Goal: Task Accomplishment & Management: Manage account settings

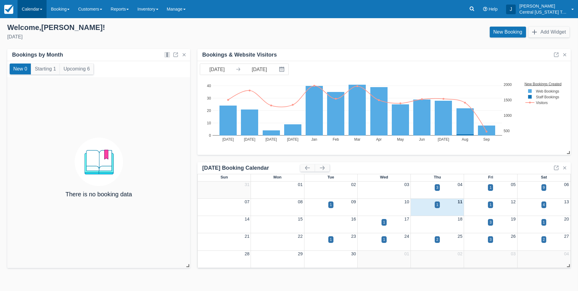
click at [33, 12] on link "Calendar" at bounding box center [32, 9] width 29 height 18
click at [36, 49] on ul "Customer Inventory Month Week Day" at bounding box center [42, 54] width 48 height 73
click at [37, 54] on div "Bookings by Month" at bounding box center [37, 54] width 51 height 7
click at [31, 5] on link "Calendar" at bounding box center [32, 9] width 29 height 18
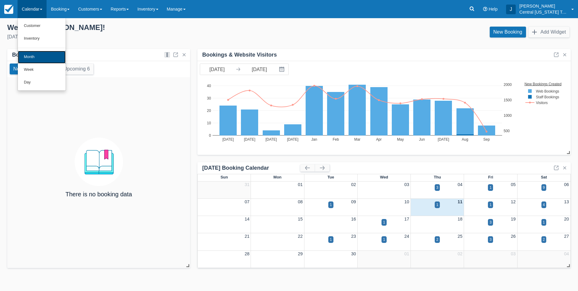
click at [34, 54] on link "Month" at bounding box center [42, 57] width 48 height 13
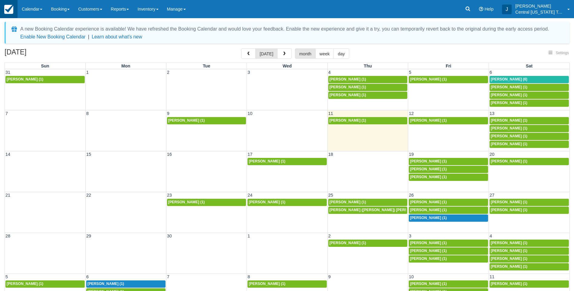
click at [3, 5] on link at bounding box center [9, 9] width 18 height 18
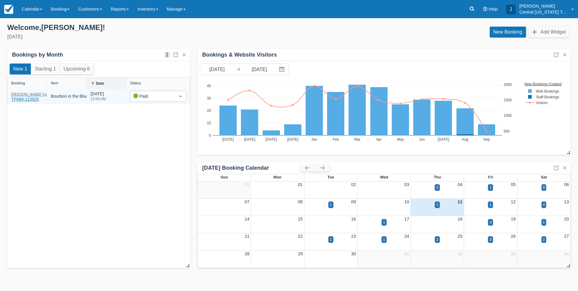
click at [19, 95] on div "Priscilla Yue" at bounding box center [30, 95] width 38 height 4
drag, startPoint x: 86, startPoint y: 135, endPoint x: 77, endPoint y: 133, distance: 8.7
click at [86, 135] on div "New 1 Starting 1 Upcoming 6 Booking Item Date Status Priscilla Yue TPMM-110925 …" at bounding box center [98, 164] width 183 height 207
click at [17, 99] on div "Priscilla Yue TPMM-110925" at bounding box center [30, 98] width 38 height 10
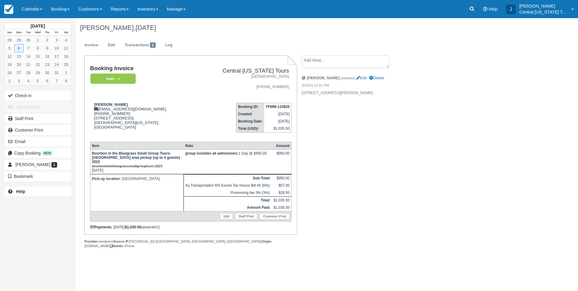
click at [336, 142] on div "Booking Invoice Paid   Pending Reserved Deposit Waiting Cancelled Central Kentu…" at bounding box center [242, 158] width 333 height 206
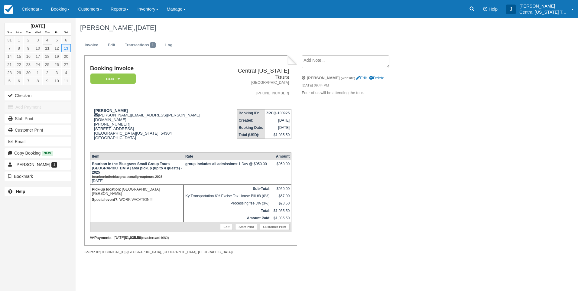
click at [383, 162] on div "Booking Invoice Paid   Pending Reserved Deposit Waiting Cancelled Central [US_S…" at bounding box center [242, 161] width 333 height 212
click at [30, 6] on link "Calendar" at bounding box center [32, 9] width 29 height 18
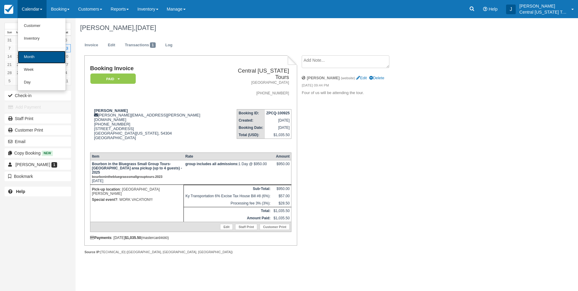
click at [36, 58] on link "Month" at bounding box center [42, 57] width 48 height 13
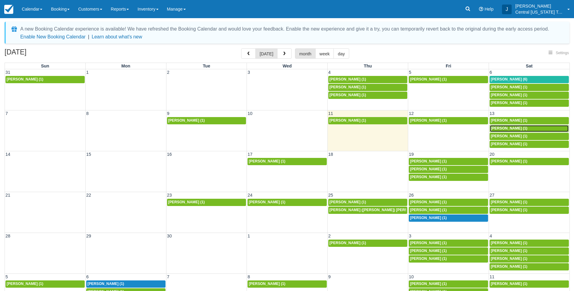
click at [509, 129] on span "Chrissy Gottfried (1)" at bounding box center [509, 128] width 37 height 4
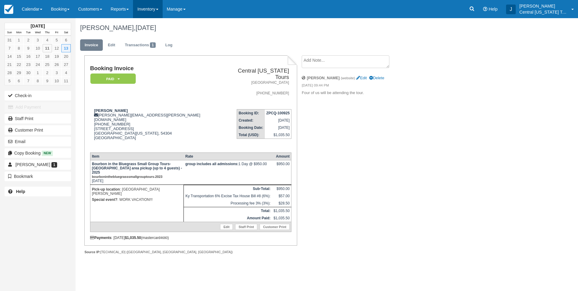
click at [157, 8] on link "Inventory" at bounding box center [147, 9] width 29 height 18
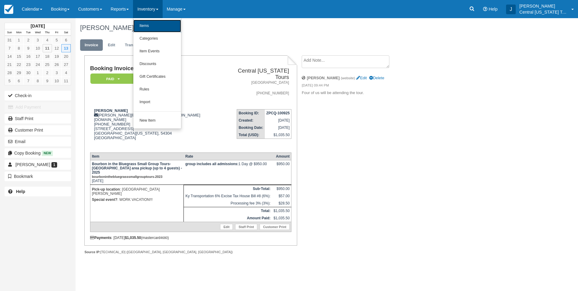
click at [157, 20] on link "Items" at bounding box center [157, 26] width 48 height 13
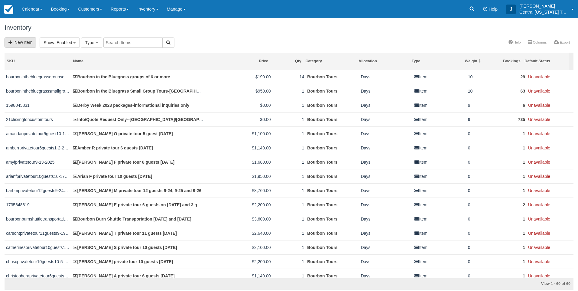
click at [32, 39] on link "New Item" at bounding box center [21, 43] width 32 height 10
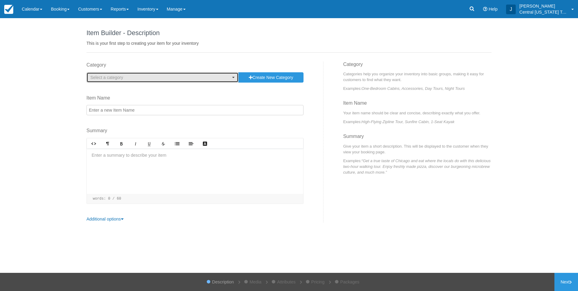
click at [145, 76] on span "Select a category" at bounding box center [160, 77] width 140 height 6
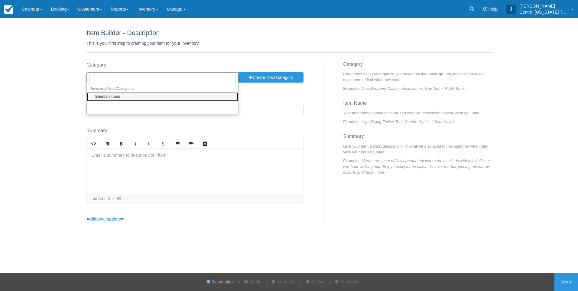
click at [126, 97] on link "Bourbon Tours" at bounding box center [163, 96] width 152 height 9
select select "1"
click at [123, 108] on input "Item Name" at bounding box center [195, 110] width 217 height 10
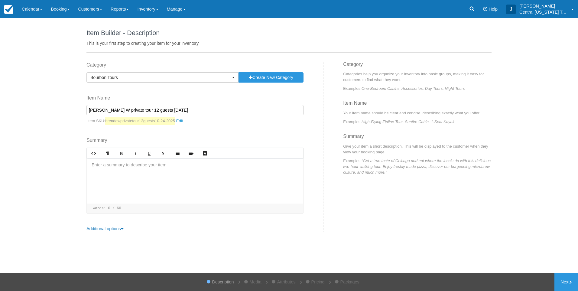
type input "Brenda W private tour 12 guests 10-24-2025"
click at [146, 165] on div at bounding box center [195, 180] width 217 height 45
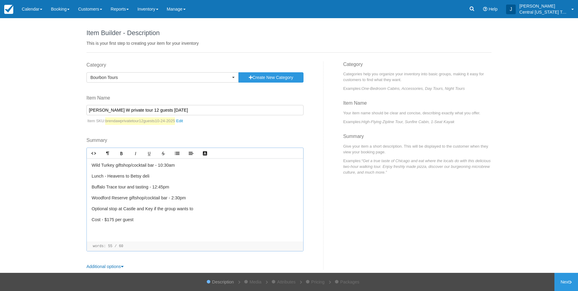
scroll to position [22, 0]
click at [104, 233] on p "﻿" at bounding box center [195, 230] width 207 height 7
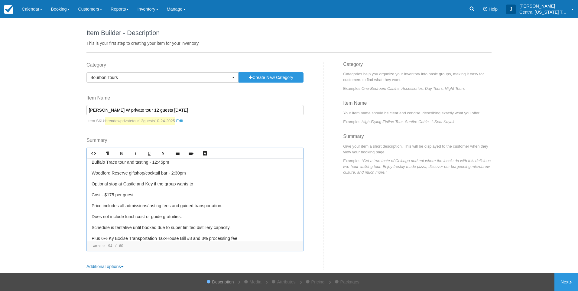
scroll to position [55, 0]
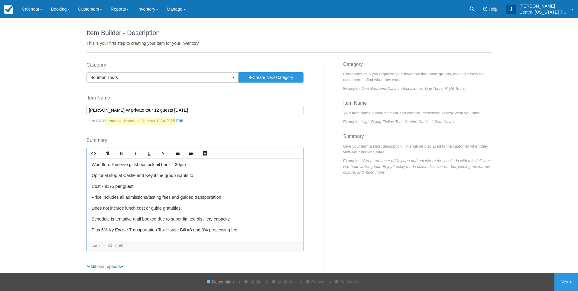
click at [184, 208] on p "Does not include lunch cost or guide gratuities." at bounding box center [195, 208] width 207 height 7
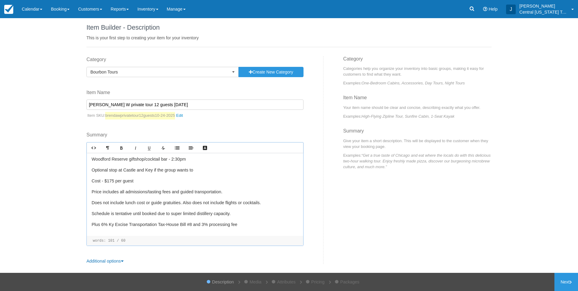
scroll to position [6, 0]
click at [570, 279] on link "Next" at bounding box center [567, 282] width 24 height 18
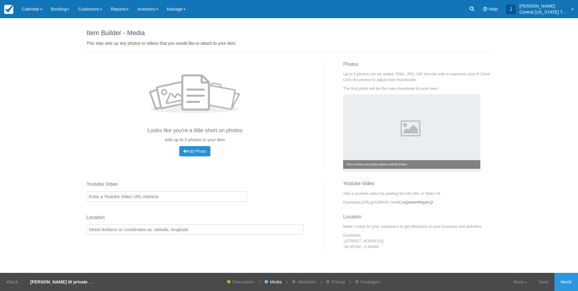
click at [208, 151] on button "Add Photo Uploading..." at bounding box center [194, 151] width 31 height 10
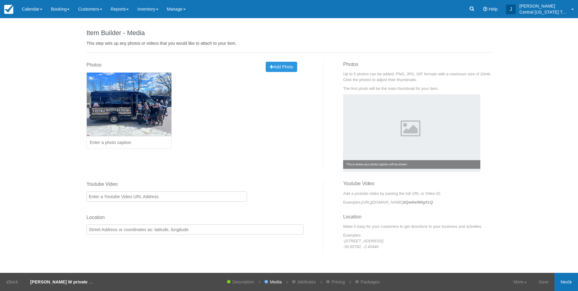
click at [561, 282] on link "Next" at bounding box center [567, 282] width 24 height 18
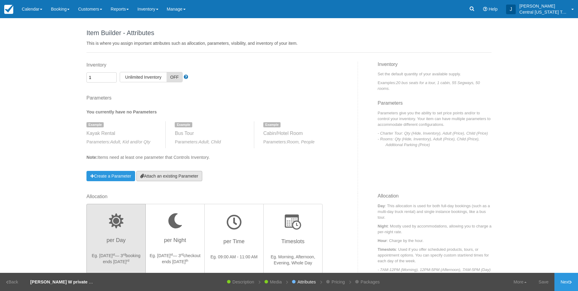
click at [173, 179] on link "Attach an existing Parameter" at bounding box center [169, 176] width 66 height 10
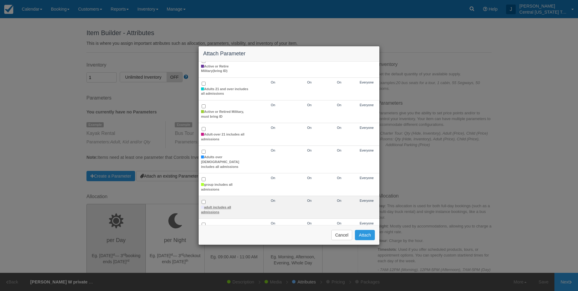
scroll to position [60, 0]
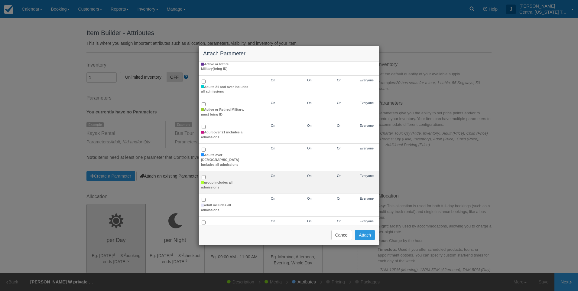
click at [214, 175] on td "group includes all admissions" at bounding box center [225, 182] width 53 height 23
checkbox input "true"
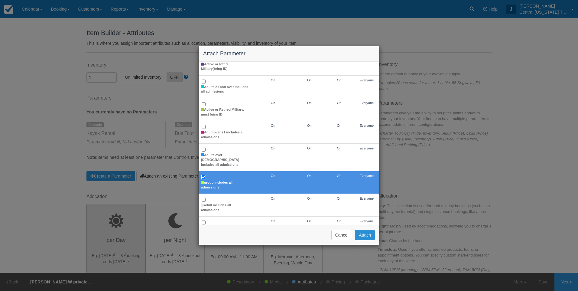
click at [364, 237] on button "Attach" at bounding box center [365, 235] width 20 height 10
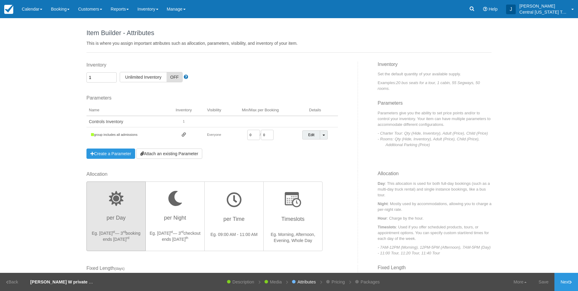
drag, startPoint x: 252, startPoint y: 136, endPoint x: 176, endPoint y: 137, distance: 75.6
click at [229, 136] on td "0 / 0" at bounding box center [261, 134] width 64 height 15
type input "1"
click at [247, 160] on div "Inventory 1 Unlimited ON Unlimited Inventory OFF This item is a Product Groupin…" at bounding box center [220, 116] width 276 height 109
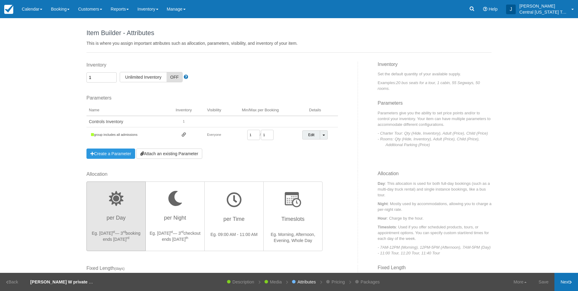
click at [570, 282] on link "Next" at bounding box center [567, 282] width 24 height 18
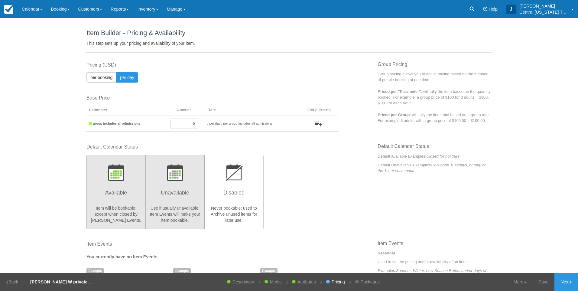
click at [160, 202] on h3 "Unavailable" at bounding box center [174, 194] width 51 height 15
radio input "true"
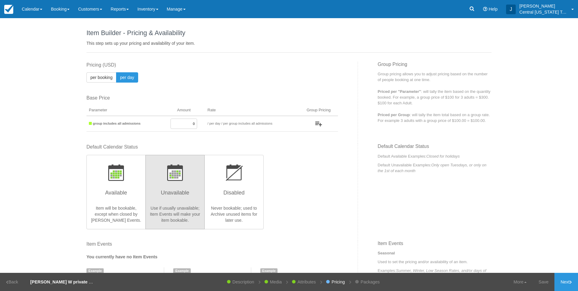
click at [183, 124] on input "0" at bounding box center [184, 124] width 27 height 10
drag, startPoint x: 188, startPoint y: 123, endPoint x: 230, endPoint y: 119, distance: 42.6
click at [222, 119] on tr "group includes all admissions 0 / per booking per day / per group includes all …" at bounding box center [213, 124] width 252 height 16
type input "2100"
click at [303, 178] on div "Default Calendar Status Available Item will be bookable, except when closed by …" at bounding box center [213, 186] width 252 height 85
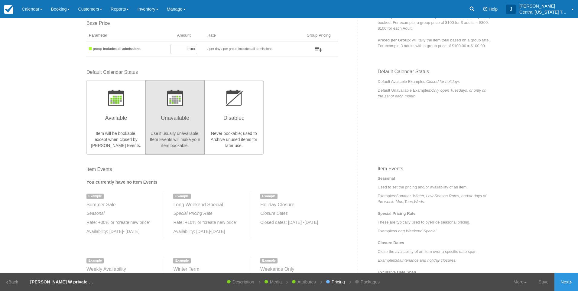
scroll to position [91, 0]
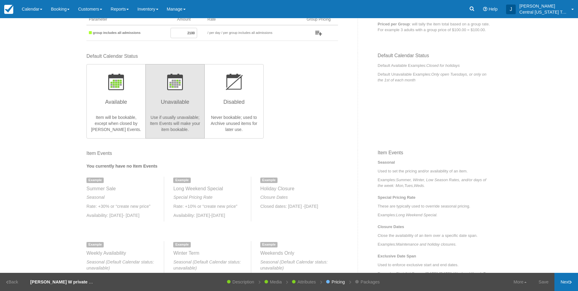
click at [573, 284] on link "Next" at bounding box center [567, 282] width 24 height 18
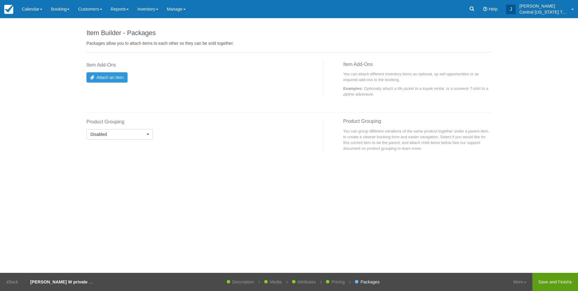
click at [550, 280] on link "Save and Finish" at bounding box center [556, 282] width 46 height 18
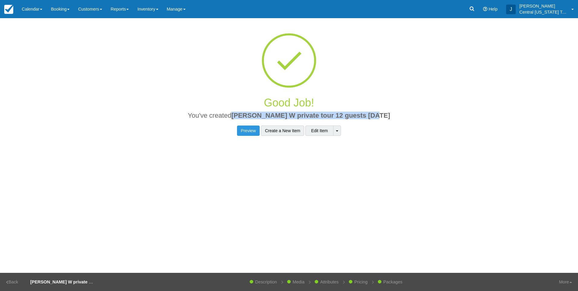
drag, startPoint x: 380, startPoint y: 116, endPoint x: 245, endPoint y: 119, distance: 135.6
click at [245, 119] on h2 "You've created Brenda W private tour 12 guests 10-24-2025" at bounding box center [289, 117] width 396 height 11
drag, startPoint x: 245, startPoint y: 119, endPoint x: 314, endPoint y: 116, distance: 69.0
copy span "[PERSON_NAME] W private tour 12 guests [DATE]"
click at [150, 15] on link "Inventory" at bounding box center [147, 9] width 29 height 18
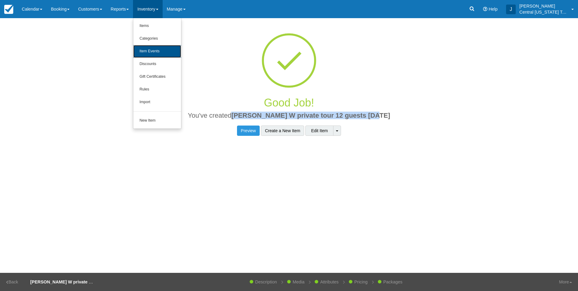
click at [160, 47] on link "Item Events" at bounding box center [157, 51] width 48 height 13
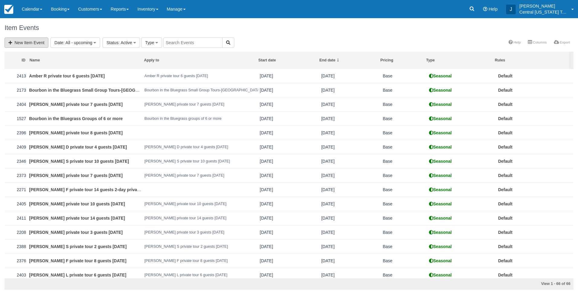
click at [32, 40] on link "New Item Event" at bounding box center [27, 43] width 44 height 10
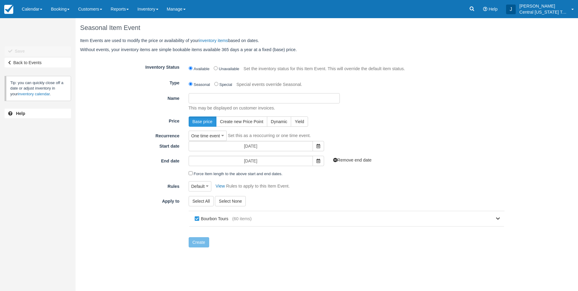
click at [226, 97] on input "Name" at bounding box center [264, 98] width 151 height 10
paste input "[PERSON_NAME] W private tour 12 guests [DATE]"
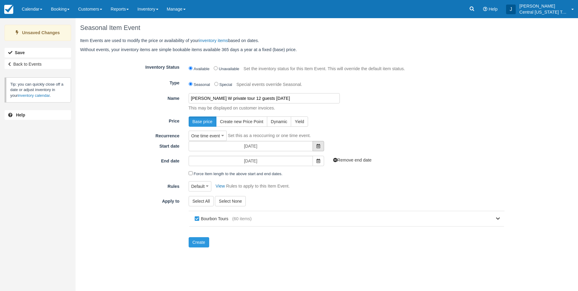
type input "[PERSON_NAME] W private tour 12 guests [DATE]"
click at [314, 145] on span at bounding box center [318, 146] width 11 height 10
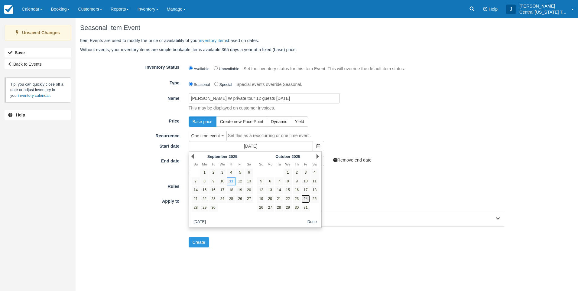
click at [306, 197] on link "24" at bounding box center [306, 199] width 8 height 8
type input "[DATE]"
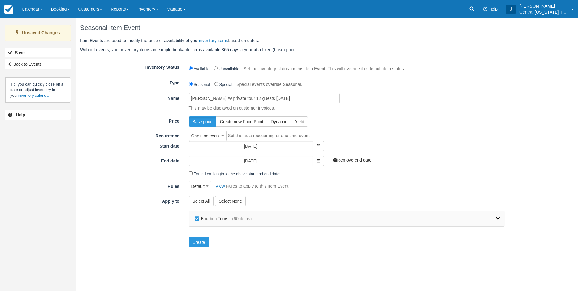
drag, startPoint x: 200, startPoint y: 217, endPoint x: 382, endPoint y: 219, distance: 182.1
click at [200, 218] on label "Bourbon Tours" at bounding box center [212, 218] width 39 height 9
checkbox input "false"
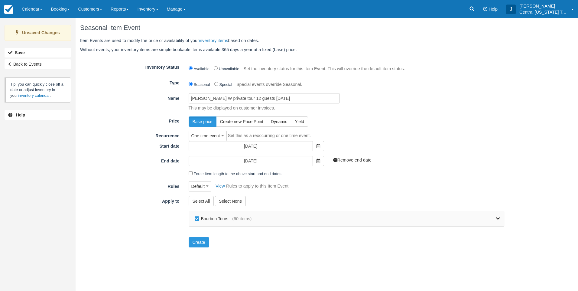
checkbox input "false"
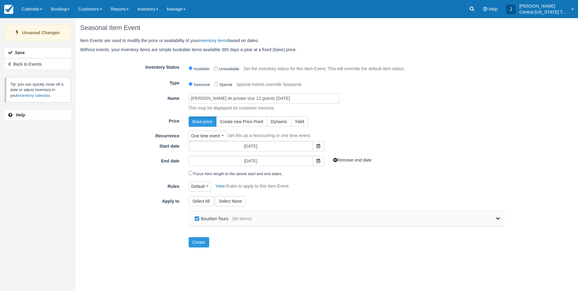
checkbox input "false"
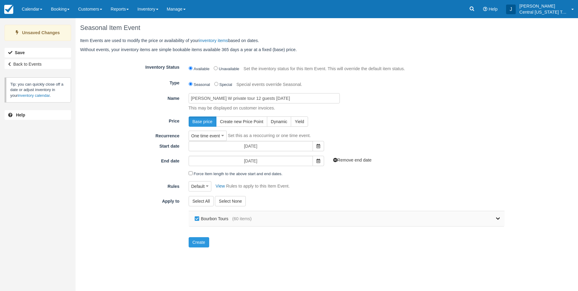
checkbox input "false"
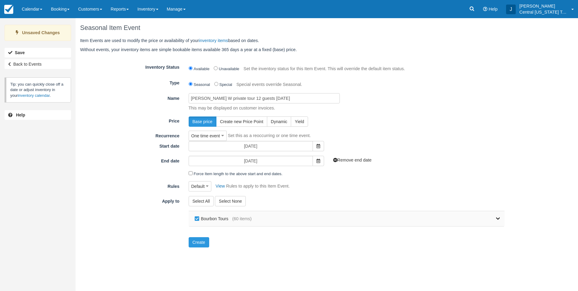
checkbox input "false"
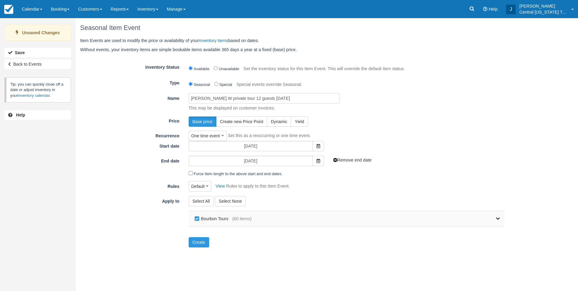
checkbox input "false"
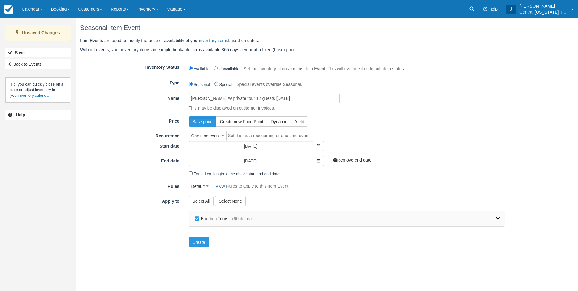
checkbox input "false"
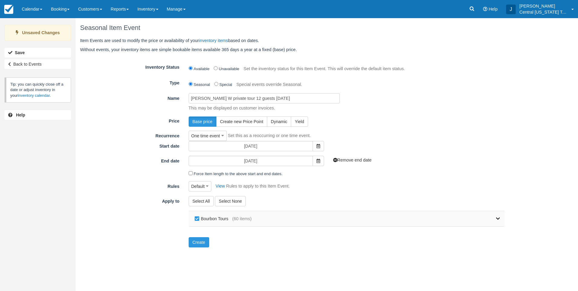
checkbox input "false"
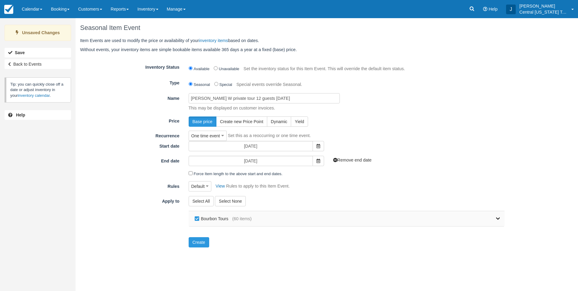
checkbox input "false"
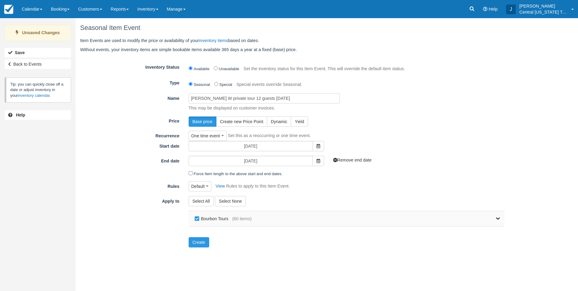
checkbox input "false"
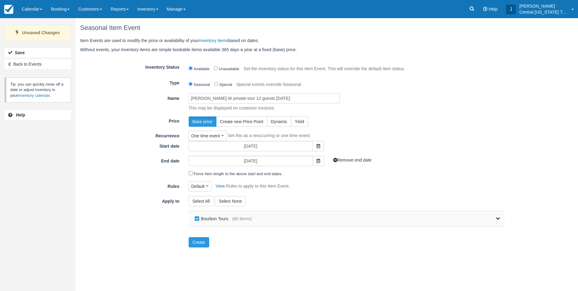
checkbox input "false"
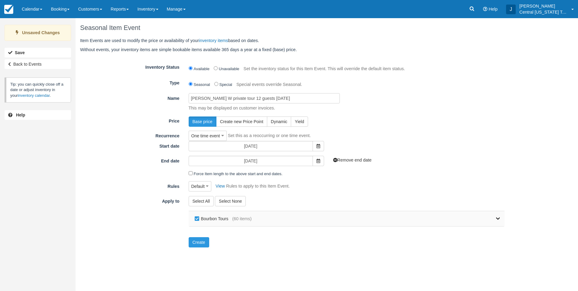
checkbox input "false"
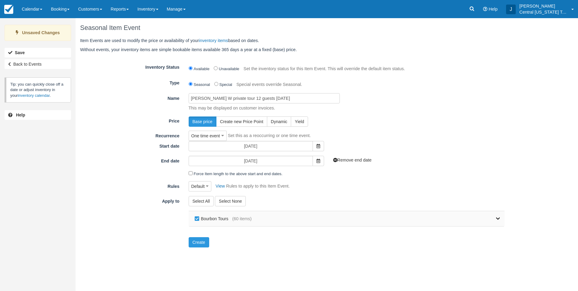
checkbox input "false"
click at [499, 220] on icon at bounding box center [498, 219] width 4 height 4
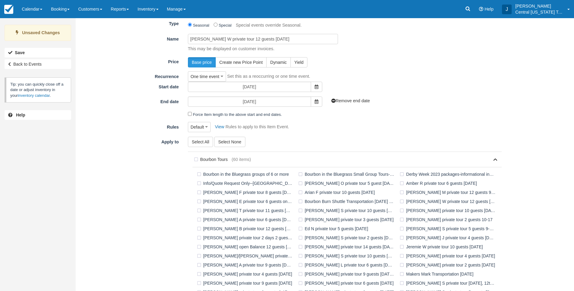
scroll to position [60, 0]
click at [432, 199] on label "[PERSON_NAME] W private tour 12 guests [DATE]" at bounding box center [448, 200] width 101 height 9
checkbox input "true"
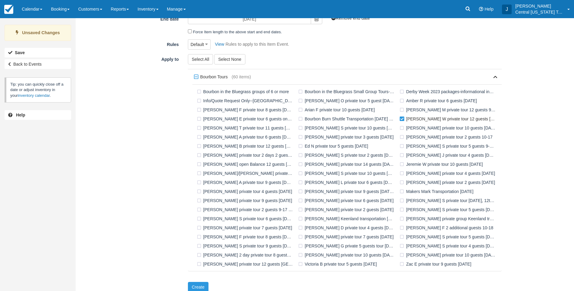
scroll to position [148, 0]
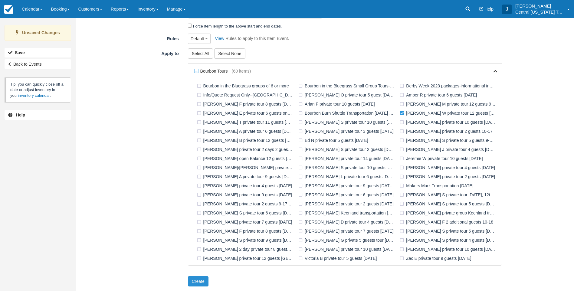
click at [204, 279] on button "Create" at bounding box center [198, 281] width 21 height 10
